Goal: Information Seeking & Learning: Learn about a topic

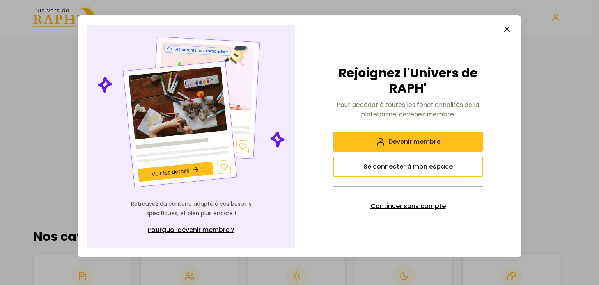
click at [414, 207] on span "Continuer sans compte" at bounding box center [408, 205] width 75 height 9
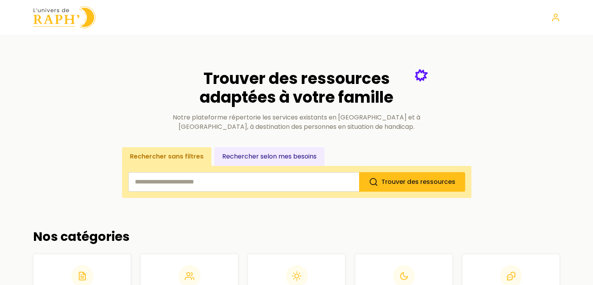
click at [228, 187] on input "search" at bounding box center [243, 182] width 231 height 20
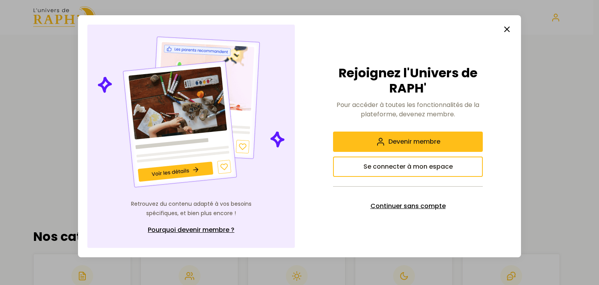
click at [410, 210] on span "Continuer sans compte" at bounding box center [408, 205] width 75 height 9
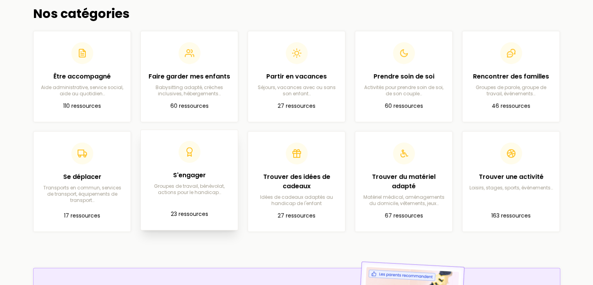
scroll to position [234, 0]
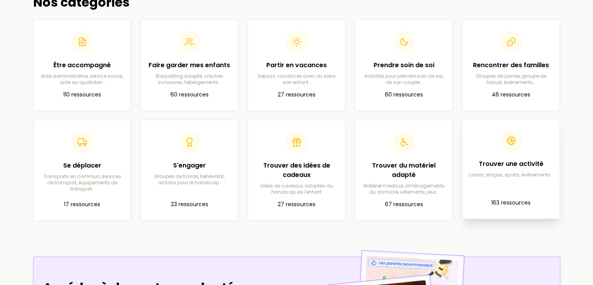
click at [529, 189] on article "Trouver une activité Loisirs, stages, sports, événements… 163 ressources" at bounding box center [511, 168] width 85 height 87
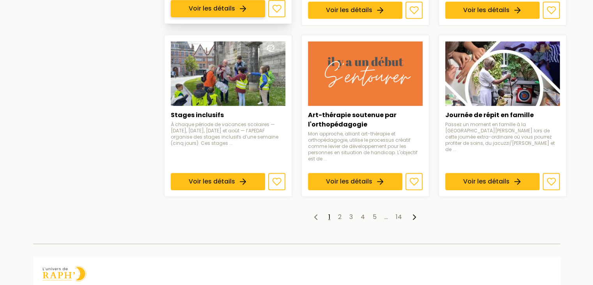
scroll to position [624, 0]
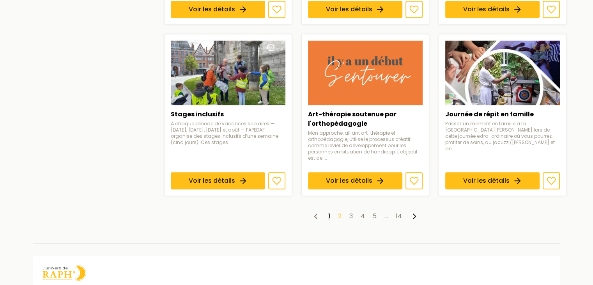
click at [340, 213] on link "2" at bounding box center [340, 215] width 4 height 9
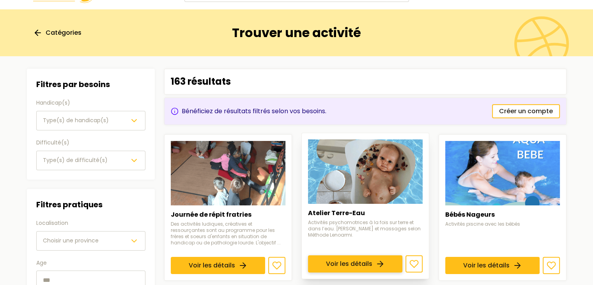
scroll to position [39, 0]
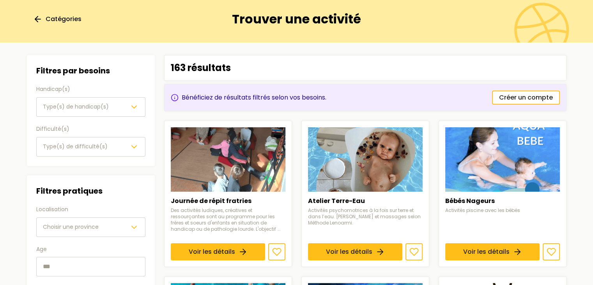
click at [77, 145] on span "Type(s) de difficulté(s)" at bounding box center [75, 146] width 65 height 8
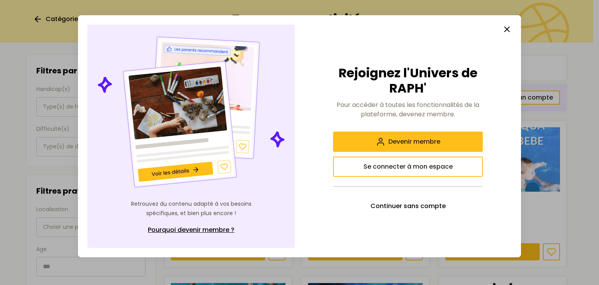
click at [510, 30] on icon "button" at bounding box center [507, 29] width 9 height 9
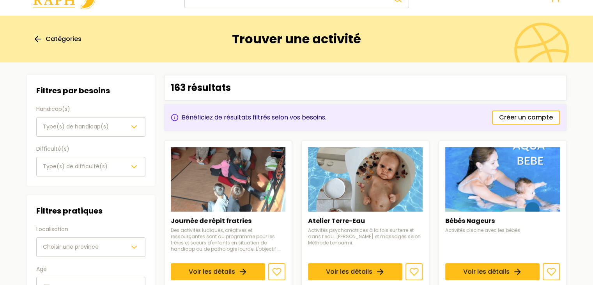
scroll to position [0, 0]
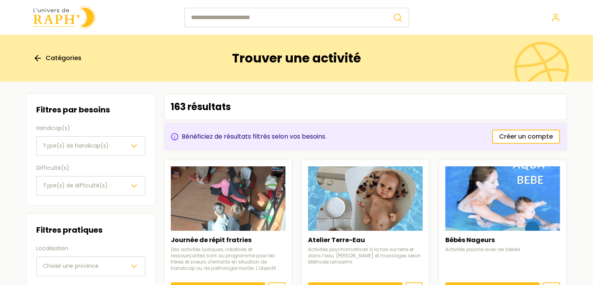
click at [249, 52] on h1 "Trouver une activité" at bounding box center [296, 58] width 129 height 15
click at [66, 59] on span "Catégories" at bounding box center [64, 57] width 36 height 9
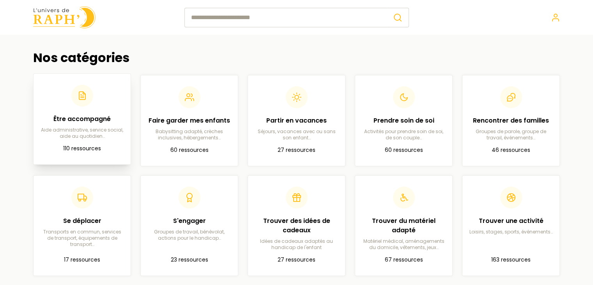
click at [75, 105] on header at bounding box center [82, 96] width 85 height 22
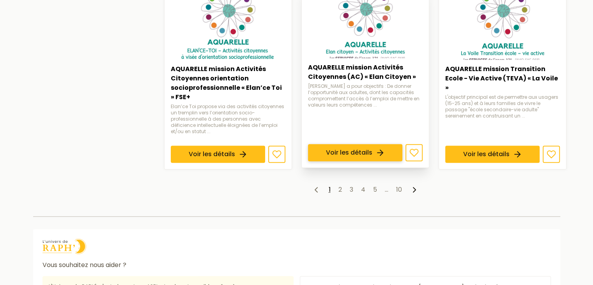
scroll to position [702, 0]
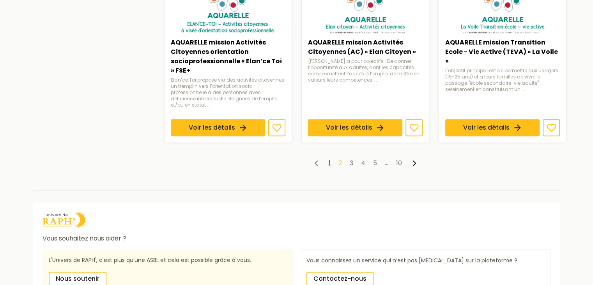
click at [340, 159] on link "2" at bounding box center [341, 162] width 4 height 9
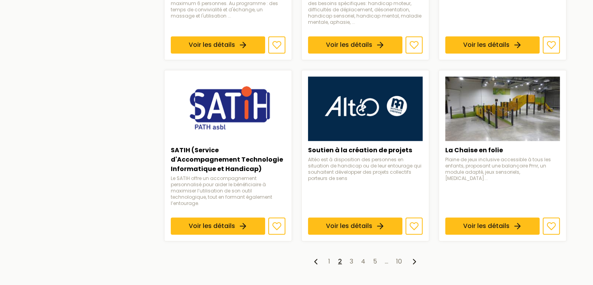
scroll to position [663, 0]
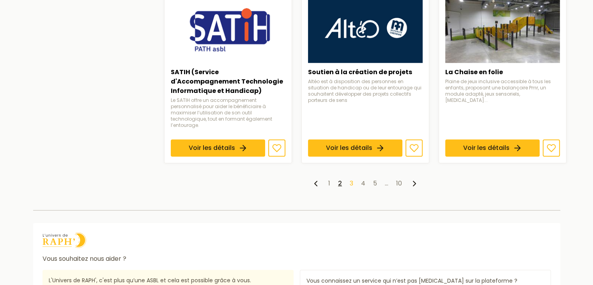
click at [351, 179] on link "3" at bounding box center [352, 183] width 4 height 9
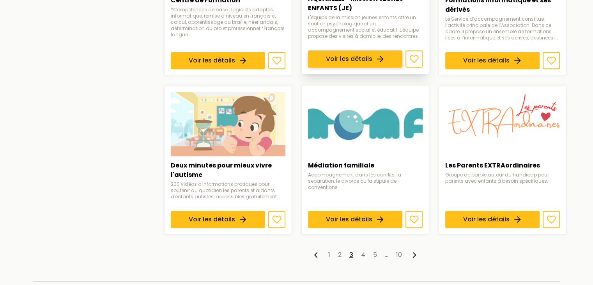
scroll to position [624, 0]
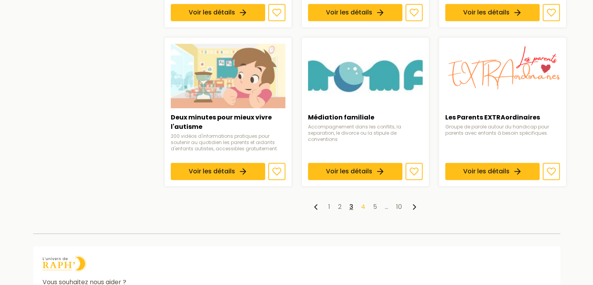
click at [364, 206] on link "4" at bounding box center [363, 206] width 4 height 9
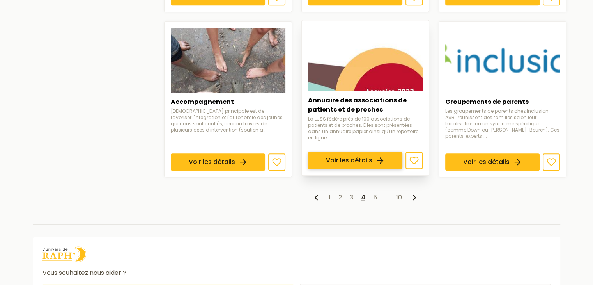
scroll to position [663, 0]
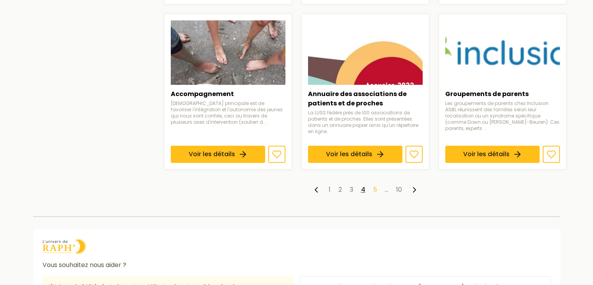
click at [376, 185] on link "5" at bounding box center [375, 189] width 4 height 9
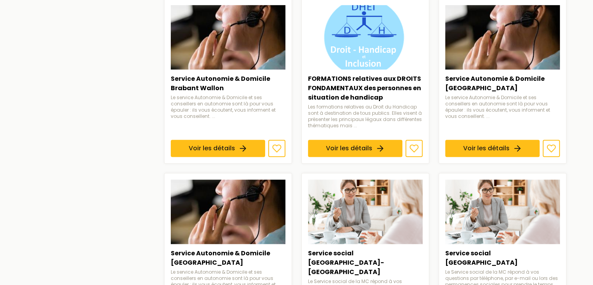
scroll to position [624, 0]
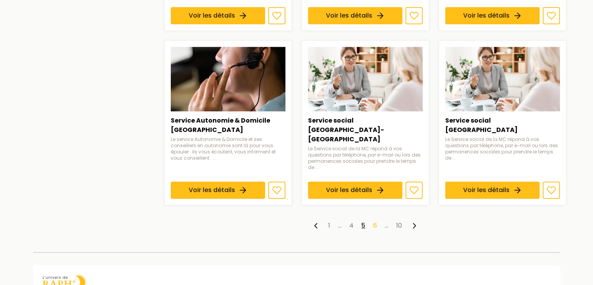
click at [375, 221] on link "6" at bounding box center [375, 225] width 4 height 9
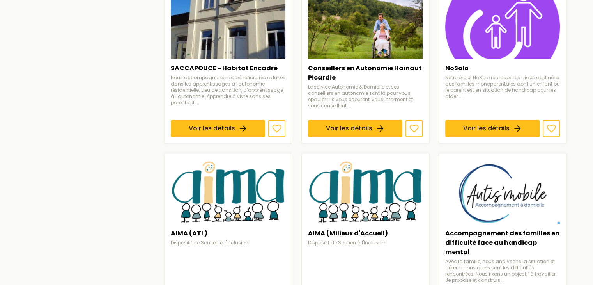
scroll to position [546, 0]
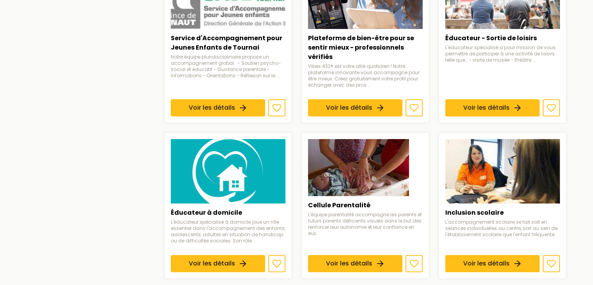
scroll to position [585, 0]
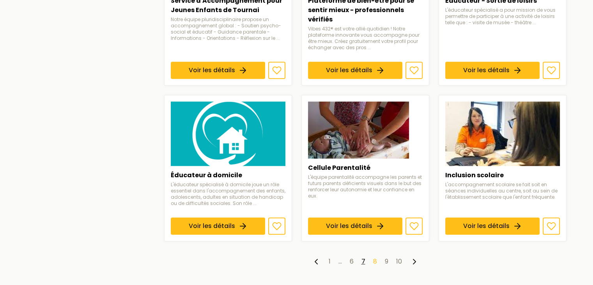
click at [375, 257] on link "8" at bounding box center [375, 261] width 4 height 9
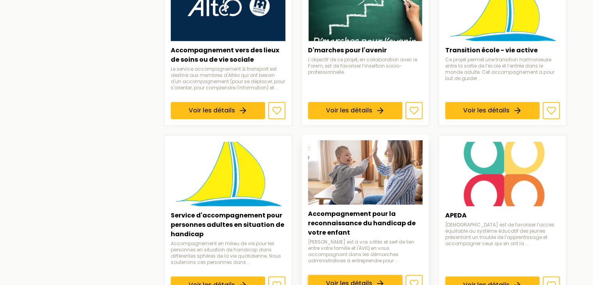
scroll to position [585, 0]
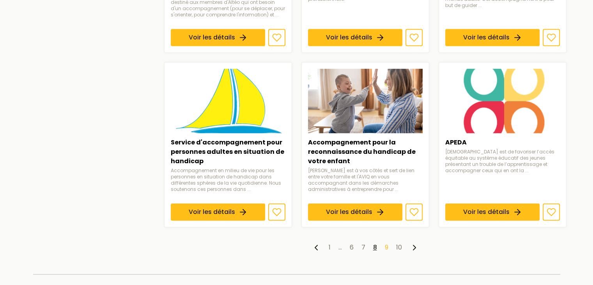
click at [385, 244] on link "9" at bounding box center [387, 247] width 4 height 9
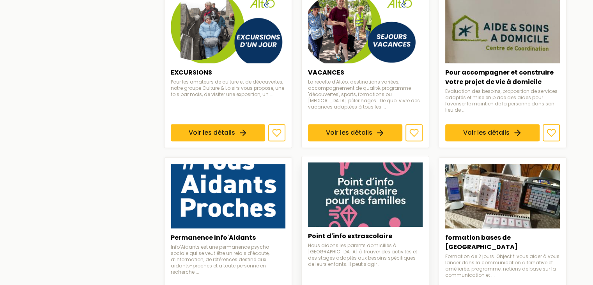
scroll to position [663, 0]
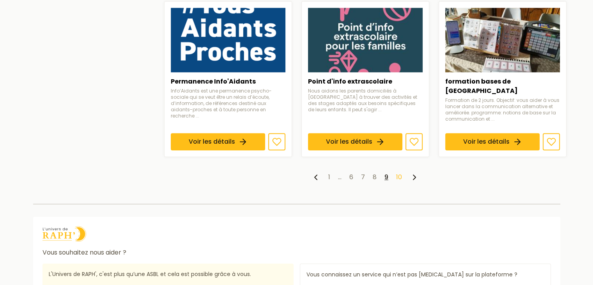
click at [398, 172] on link "10" at bounding box center [399, 176] width 6 height 9
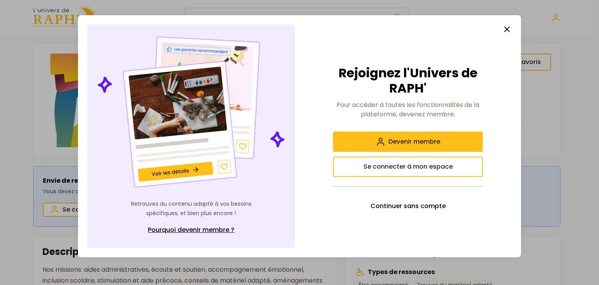
click at [507, 30] on icon "button" at bounding box center [507, 29] width 9 height 9
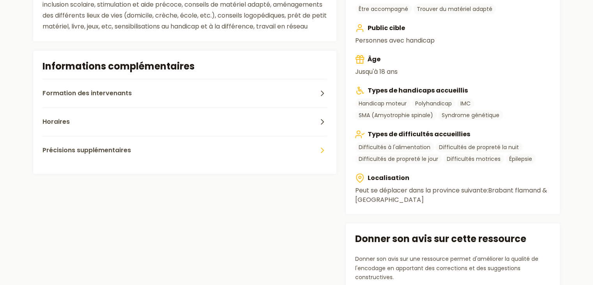
scroll to position [234, 0]
